Goal: Transaction & Acquisition: Download file/media

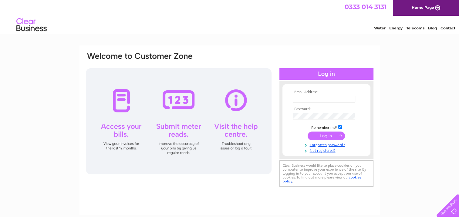
type input "jean_megan@hotmail.com"
click at [328, 136] on input "submit" at bounding box center [326, 136] width 37 height 8
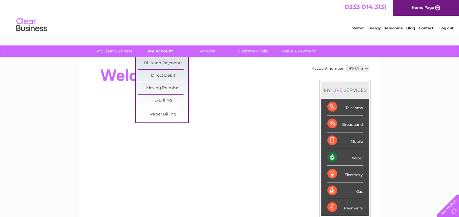
click at [159, 52] on link "My Account" at bounding box center [161, 51] width 50 height 11
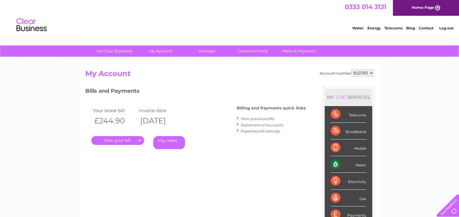
click at [246, 120] on link "View previous bills" at bounding box center [257, 119] width 33 height 5
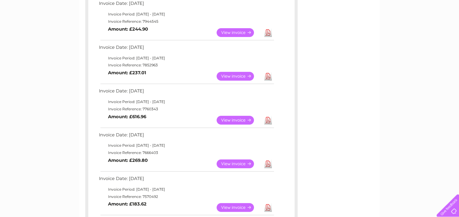
scroll to position [121, 0]
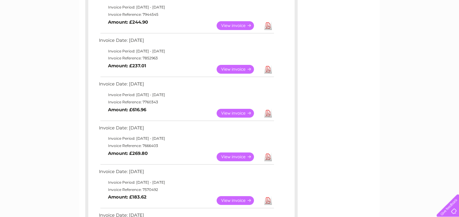
click at [231, 155] on link "View" at bounding box center [239, 157] width 45 height 9
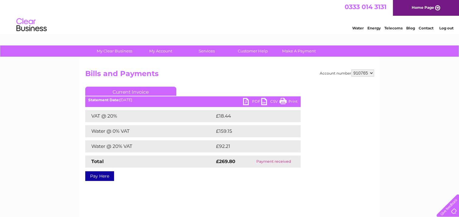
click at [252, 102] on link "PDF" at bounding box center [252, 102] width 18 height 9
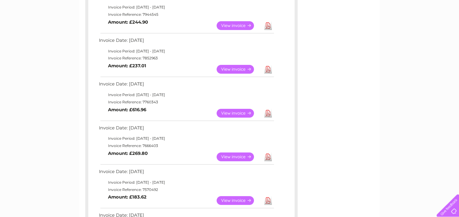
click at [267, 114] on link "Download" at bounding box center [268, 113] width 8 height 9
click at [268, 69] on link "Download" at bounding box center [268, 69] width 8 height 9
